Goal: Book appointment/travel/reservation

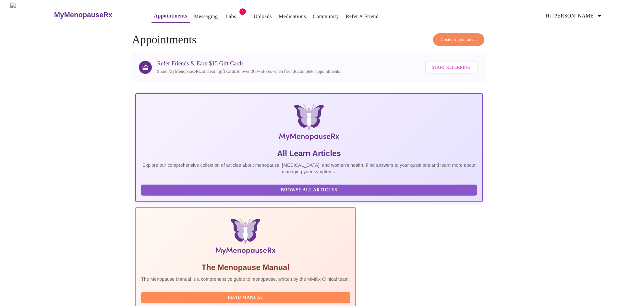
scroll to position [130, 0]
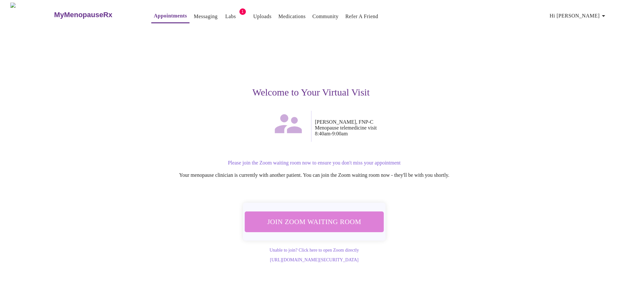
click at [329, 218] on span "Join Zoom Waiting Room" at bounding box center [314, 222] width 125 height 12
